Goal: Task Accomplishment & Management: Complete application form

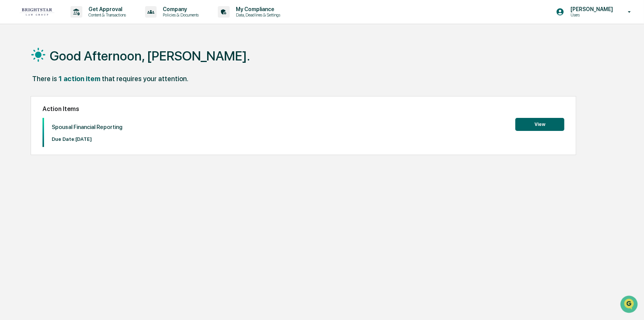
click at [544, 122] on button "View" at bounding box center [539, 124] width 49 height 13
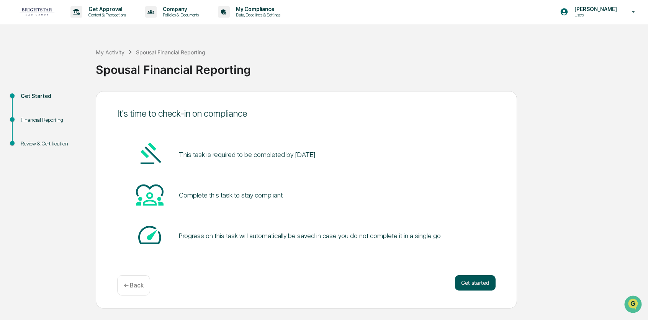
click at [488, 285] on button "Get started" at bounding box center [475, 282] width 41 height 15
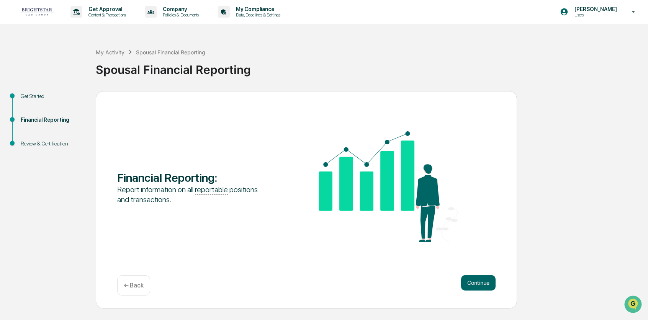
click at [488, 285] on button "Continue" at bounding box center [478, 282] width 34 height 15
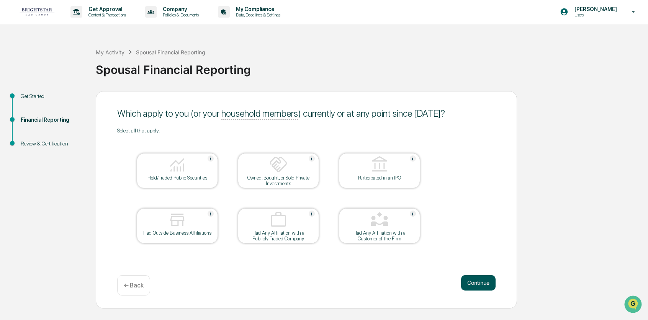
click at [484, 284] on button "Continue" at bounding box center [478, 282] width 34 height 15
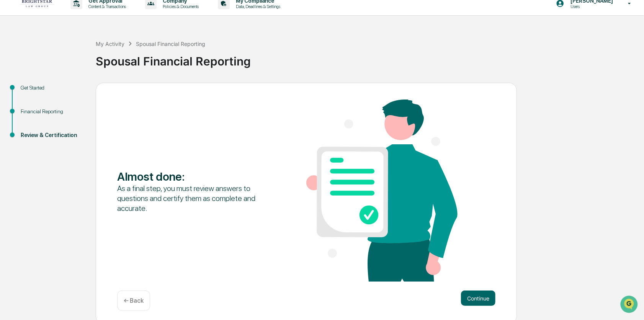
scroll to position [12, 0]
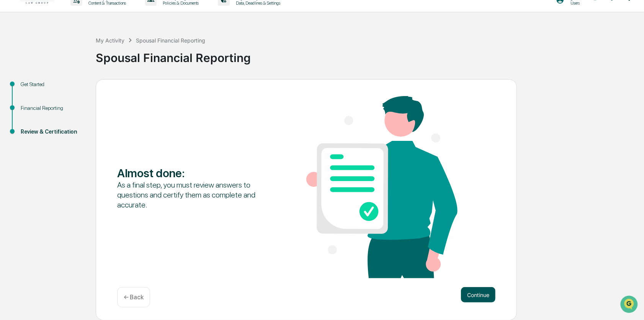
click at [483, 297] on button "Continue" at bounding box center [478, 294] width 34 height 15
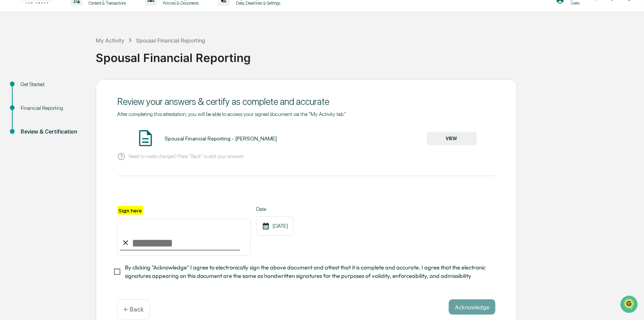
click at [461, 140] on button "VIEW" at bounding box center [452, 138] width 50 height 13
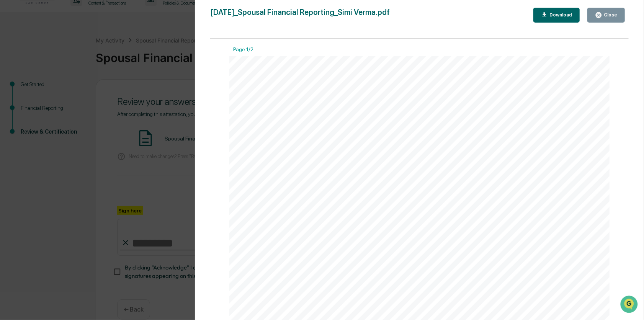
click at [618, 16] on button "Close" at bounding box center [606, 15] width 38 height 15
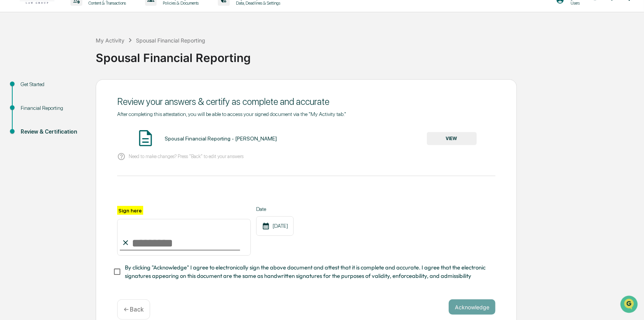
click at [167, 245] on input "Sign here" at bounding box center [184, 237] width 134 height 37
type input "**********"
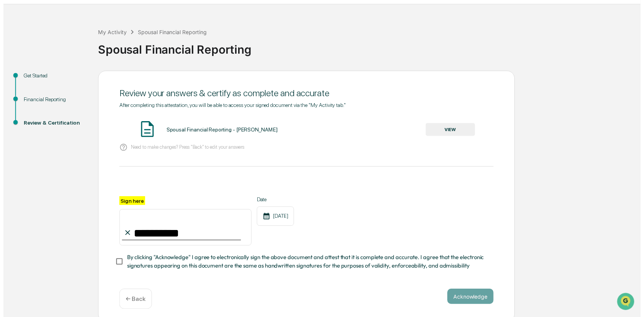
scroll to position [27, 0]
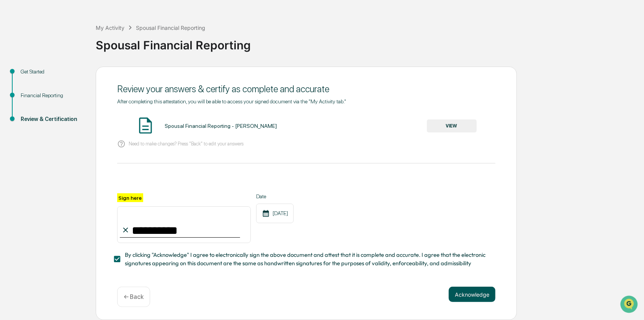
click at [470, 296] on button "Acknowledge" at bounding box center [472, 294] width 47 height 15
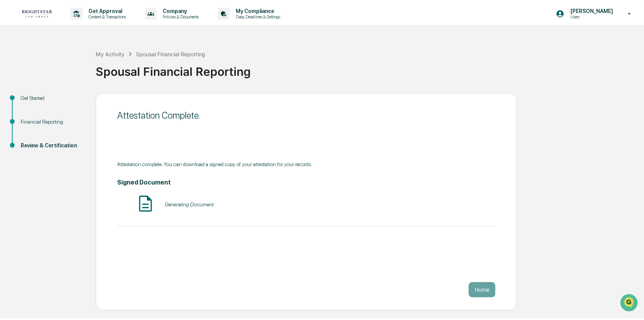
scroll to position [0, 0]
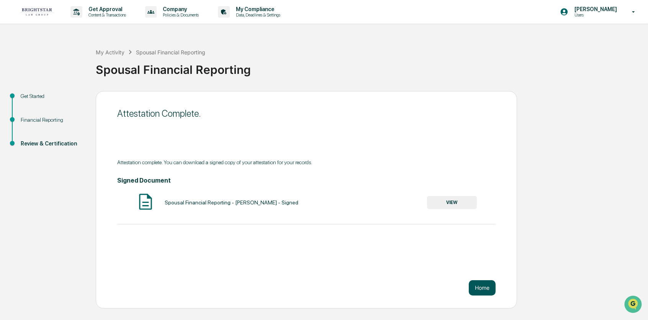
click at [477, 285] on button "Home" at bounding box center [482, 287] width 27 height 15
